Goal: Task Accomplishment & Management: Manage account settings

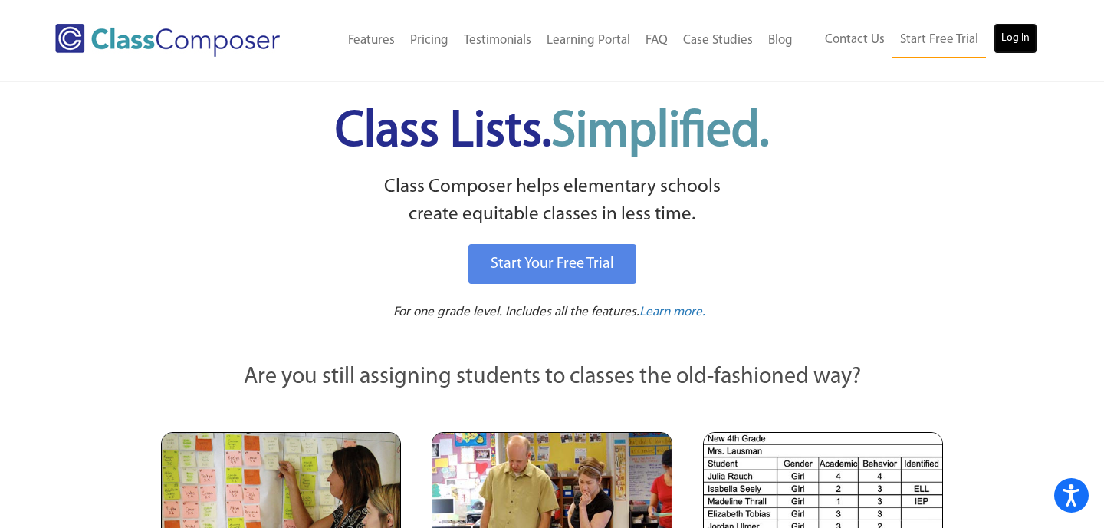
click at [1011, 40] on link "Log In" at bounding box center [1016, 38] width 44 height 31
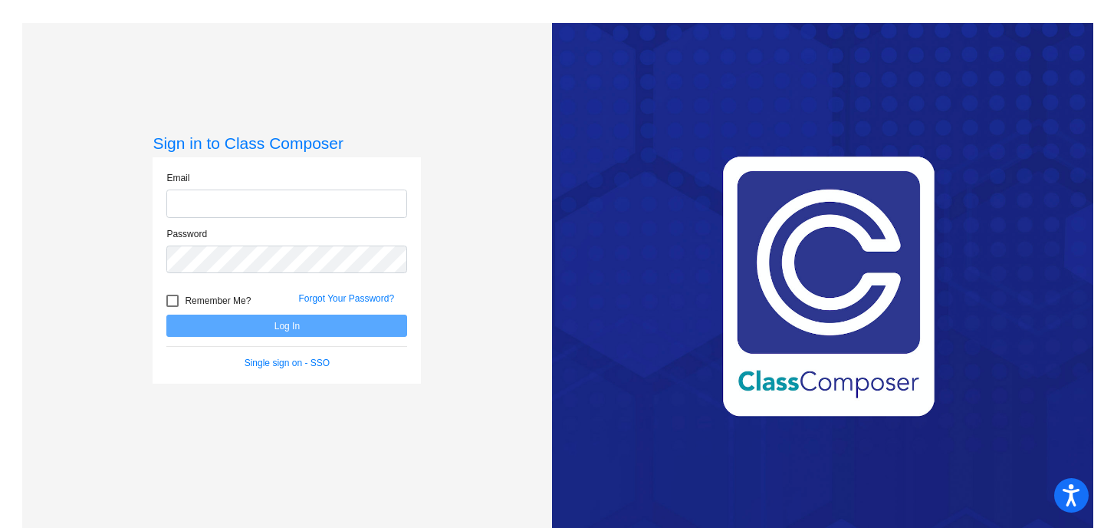
type input "[PERSON_NAME][EMAIL_ADDRESS][PERSON_NAME][DOMAIN_NAME]"
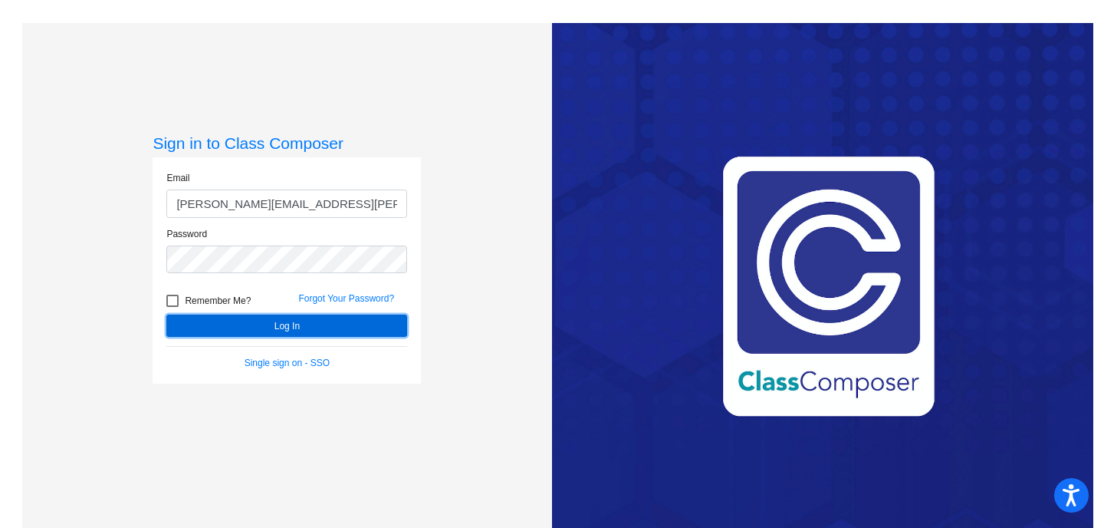
click at [281, 327] on button "Log In" at bounding box center [286, 325] width 241 height 22
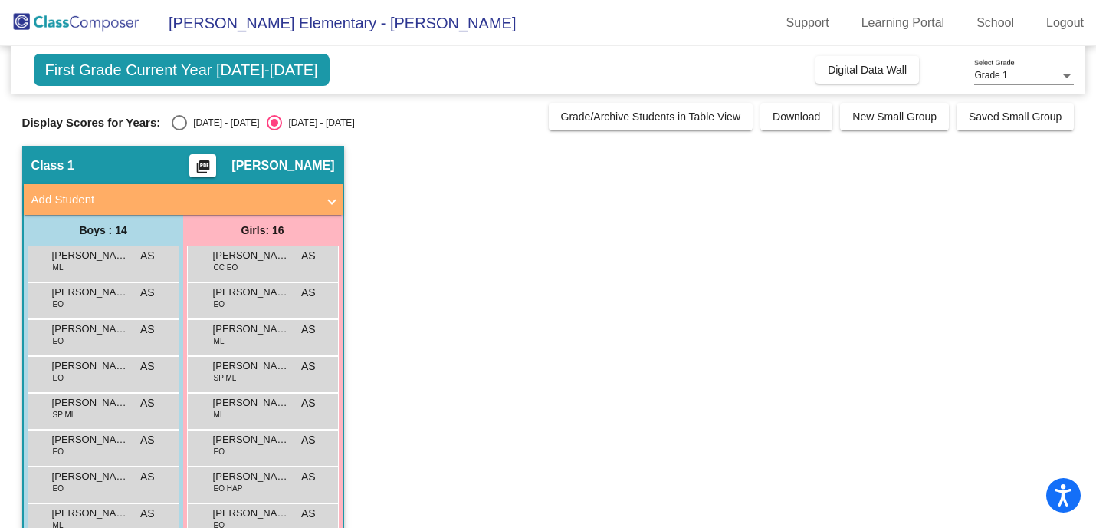
click at [182, 122] on div "Select an option" at bounding box center [179, 122] width 15 height 15
click at [179, 130] on input "[DATE] - [DATE]" at bounding box center [179, 130] width 1 height 1
radio input "true"
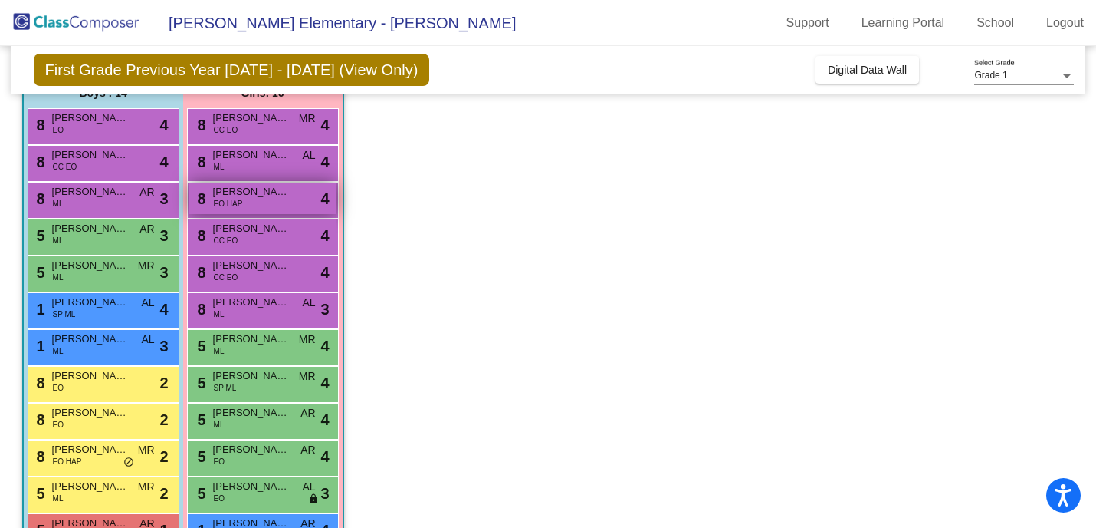
scroll to position [130, 0]
